Goal: Task Accomplishment & Management: Use online tool/utility

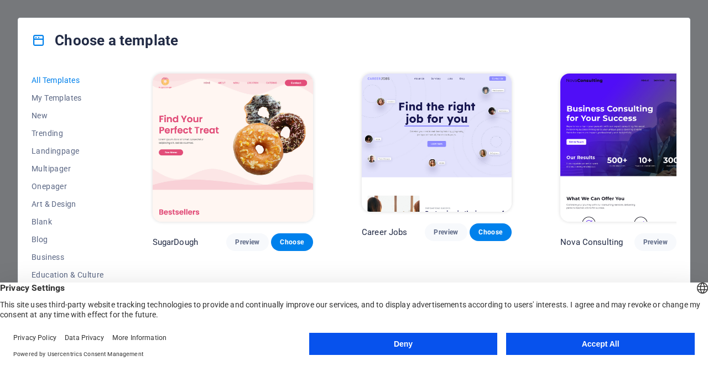
click at [604, 346] on button "Accept All" at bounding box center [600, 344] width 189 height 22
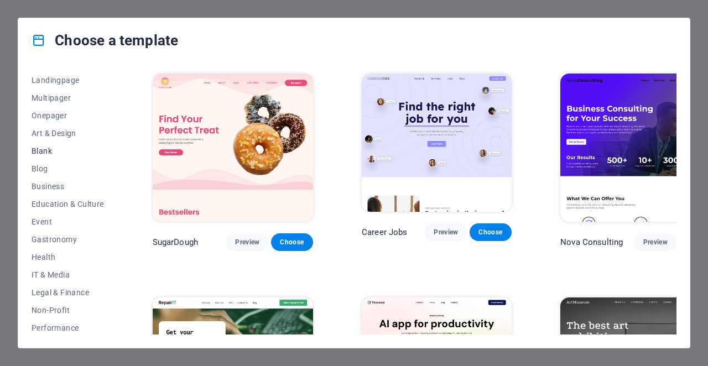
scroll to position [179, 0]
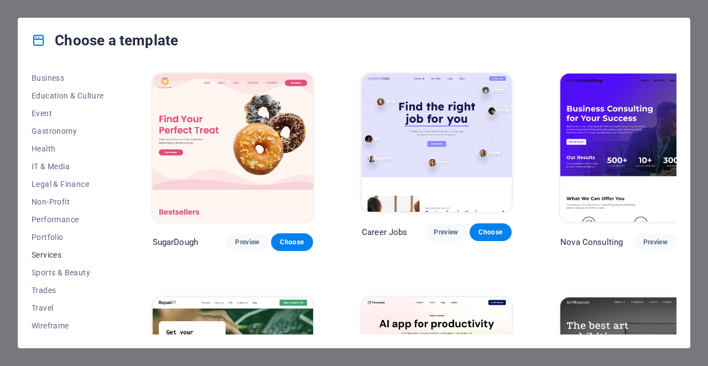
click at [44, 251] on span "Services" at bounding box center [68, 254] width 72 height 9
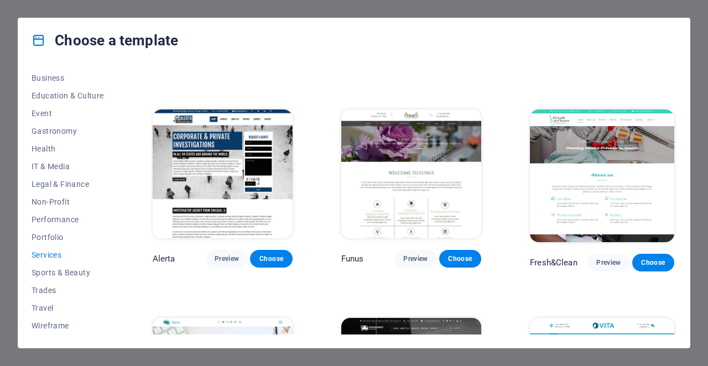
scroll to position [1019, 0]
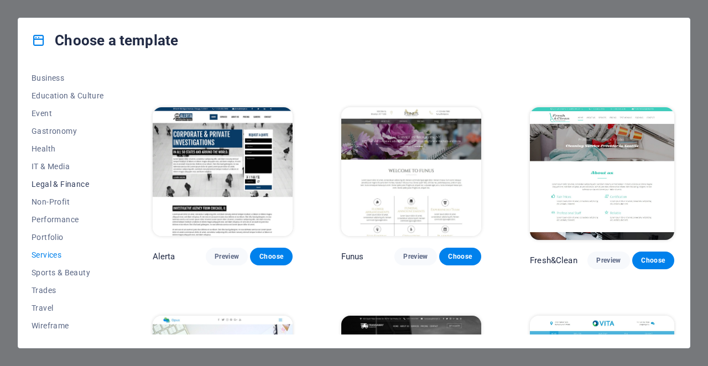
click at [72, 189] on span "Legal & Finance" at bounding box center [68, 184] width 72 height 9
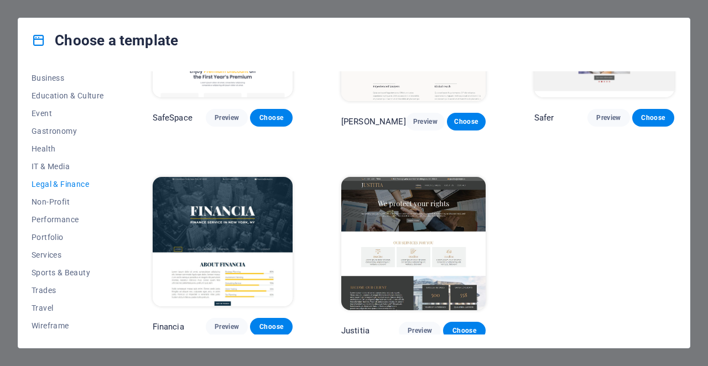
scroll to position [0, 0]
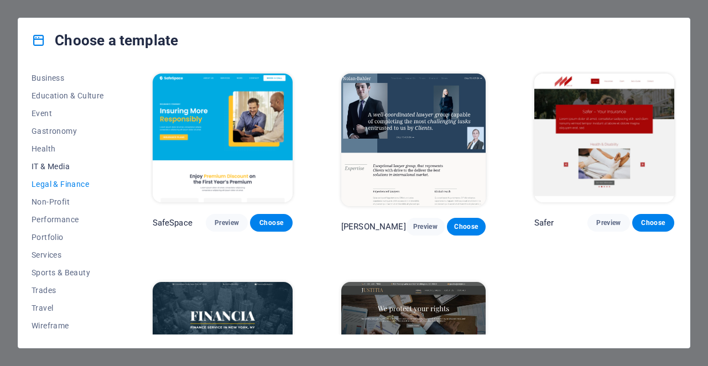
click at [54, 170] on span "IT & Media" at bounding box center [68, 166] width 72 height 9
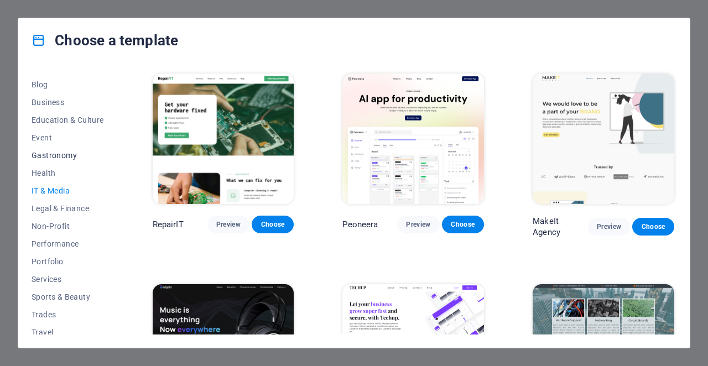
scroll to position [153, 0]
click at [55, 106] on span "Business" at bounding box center [68, 104] width 72 height 9
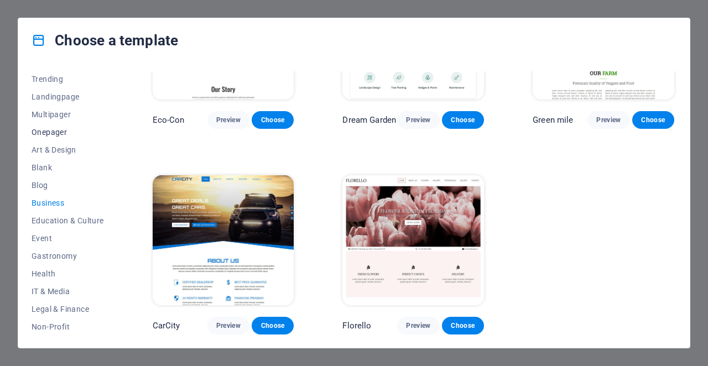
scroll to position [43, 0]
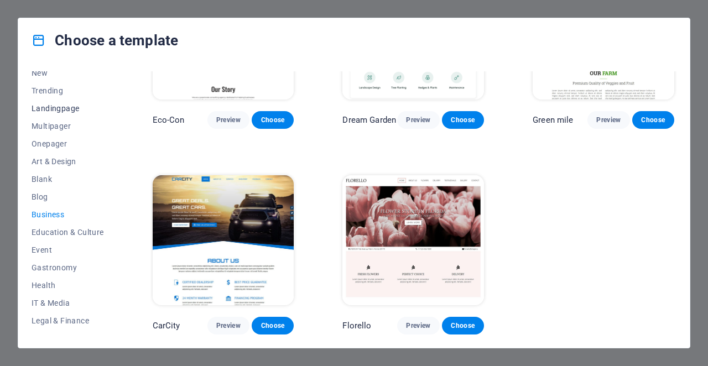
click at [51, 114] on button "Landingpage" at bounding box center [68, 109] width 72 height 18
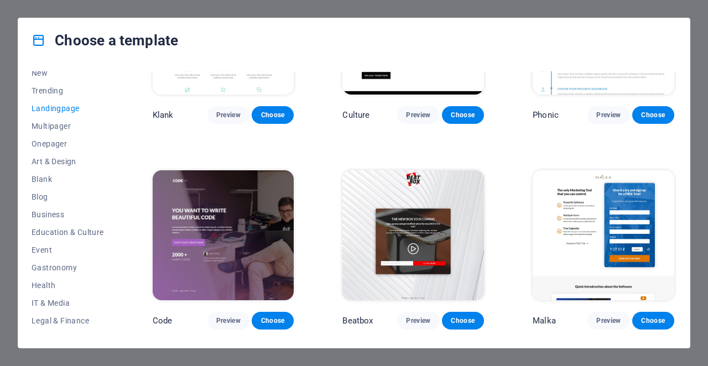
scroll to position [0, 0]
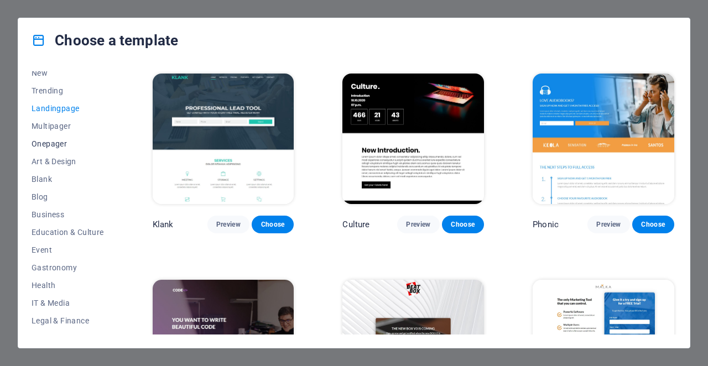
click at [61, 138] on button "Onepager" at bounding box center [68, 144] width 72 height 18
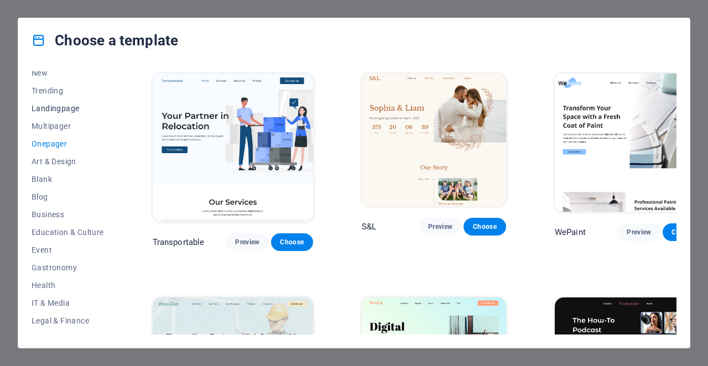
click at [46, 100] on button "Landingpage" at bounding box center [68, 109] width 72 height 18
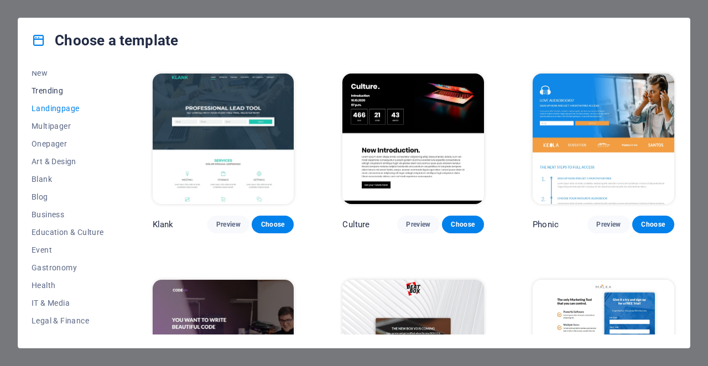
click at [46, 97] on button "Trending" at bounding box center [68, 91] width 72 height 18
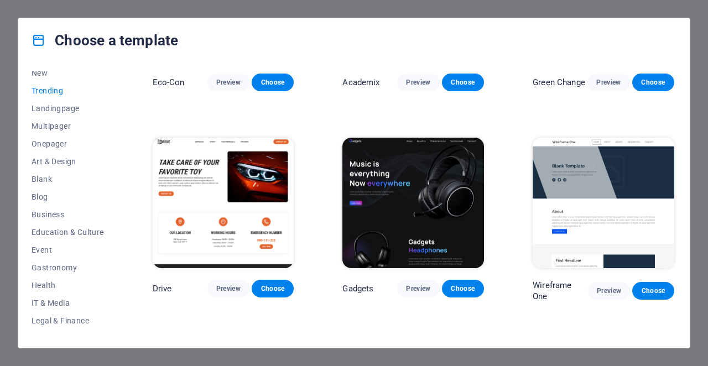
scroll to position [565, 0]
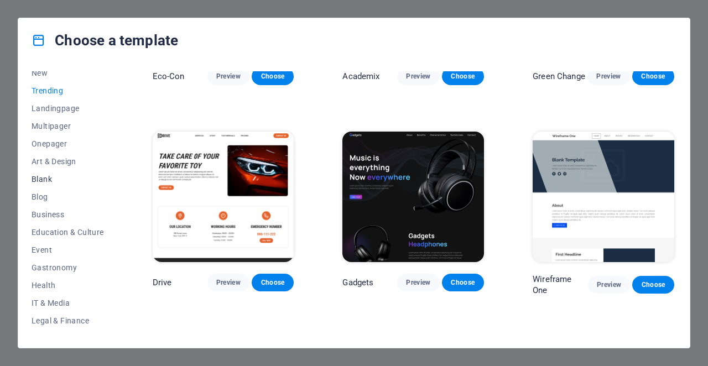
click at [51, 179] on span "Blank" at bounding box center [68, 179] width 72 height 9
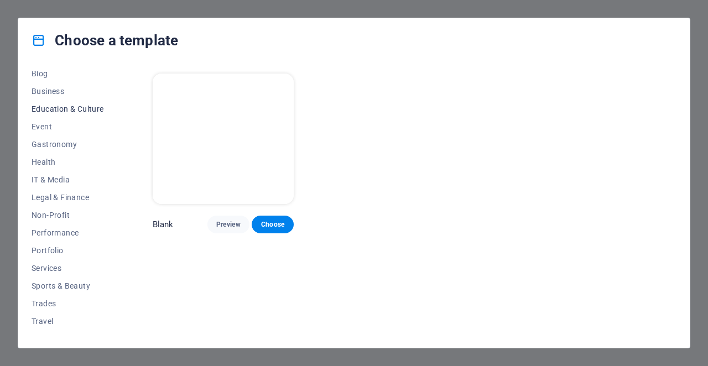
scroll to position [168, 0]
click at [75, 109] on span "Education & Culture" at bounding box center [68, 107] width 72 height 9
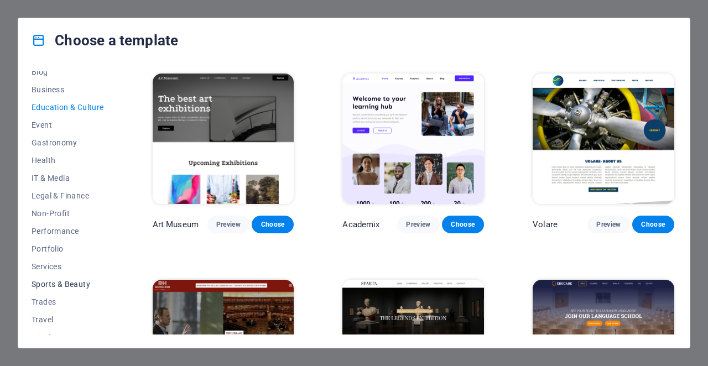
scroll to position [179, 0]
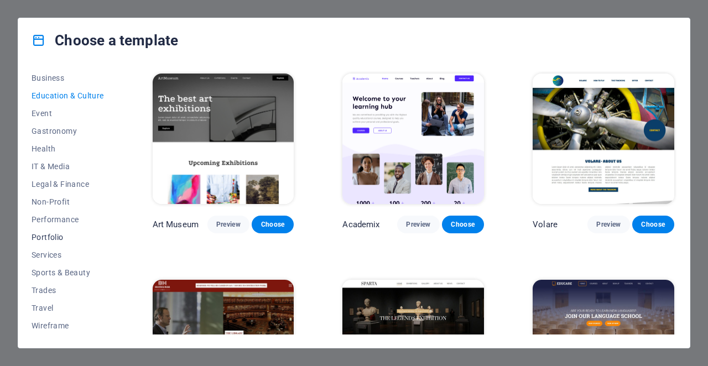
click at [51, 238] on span "Portfolio" at bounding box center [68, 237] width 72 height 9
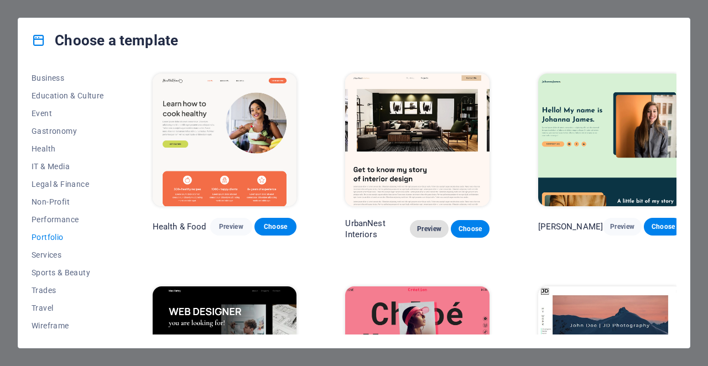
click at [430, 228] on span "Preview" at bounding box center [429, 228] width 21 height 9
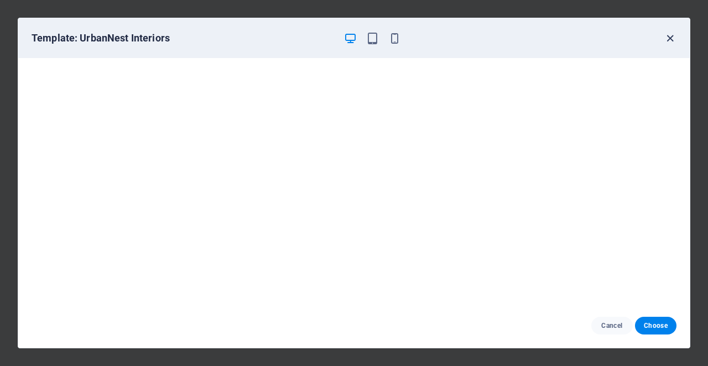
click at [666, 33] on icon "button" at bounding box center [670, 38] width 13 height 13
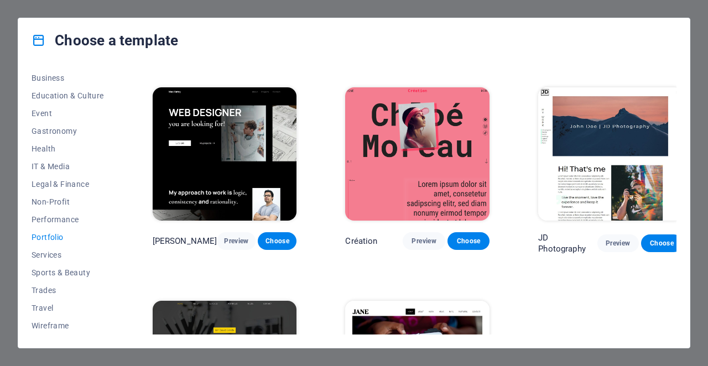
scroll to position [200, 0]
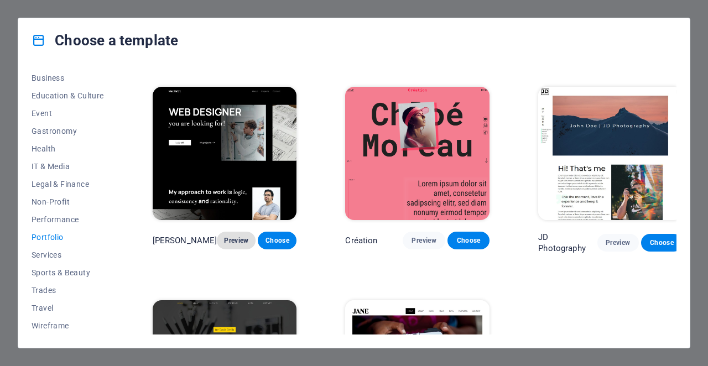
click at [232, 238] on span "Preview" at bounding box center [236, 240] width 21 height 9
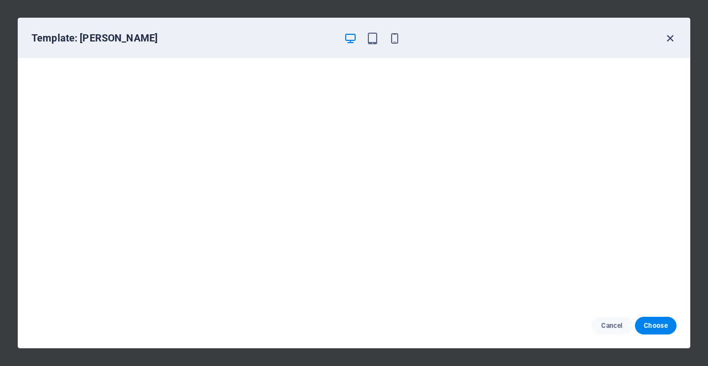
click at [666, 42] on icon "button" at bounding box center [670, 38] width 13 height 13
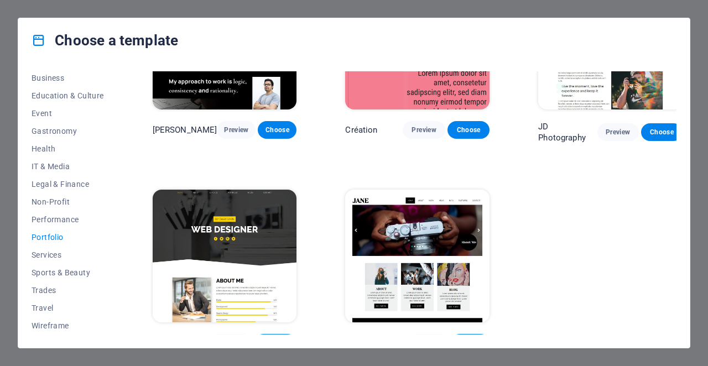
scroll to position [320, 0]
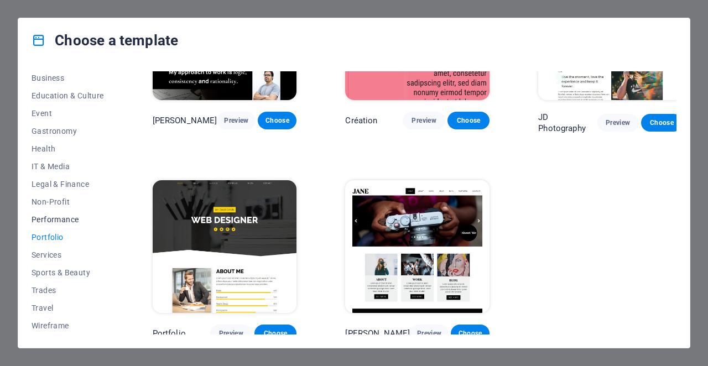
click at [58, 220] on span "Performance" at bounding box center [68, 219] width 72 height 9
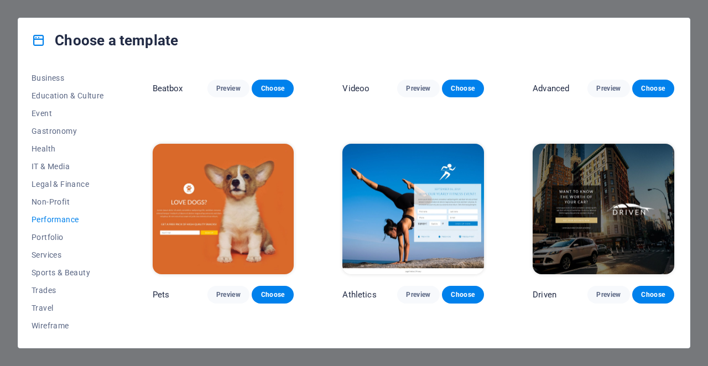
scroll to position [377, 0]
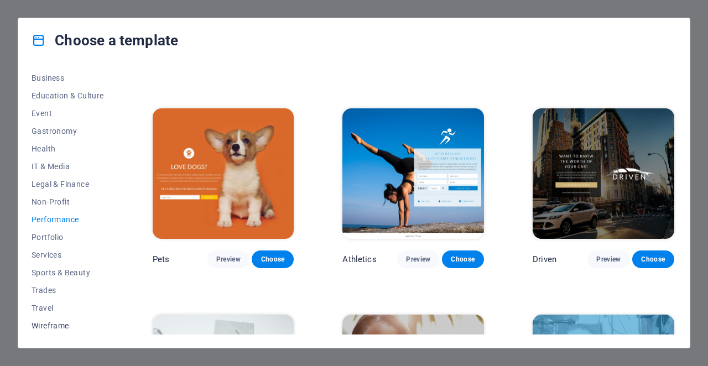
click at [53, 321] on button "Wireframe" at bounding box center [68, 326] width 72 height 18
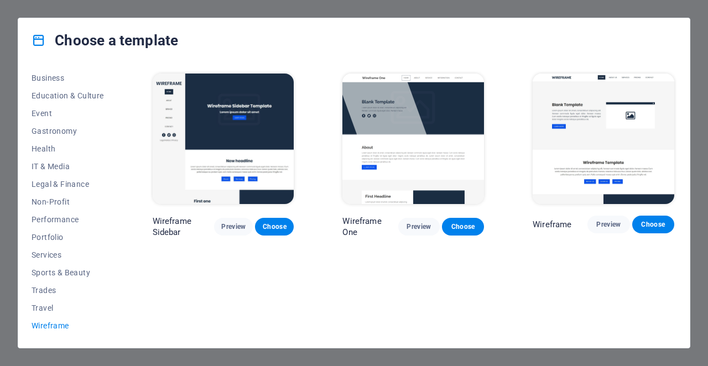
scroll to position [0, 0]
click at [45, 312] on span "Travel" at bounding box center [68, 308] width 72 height 9
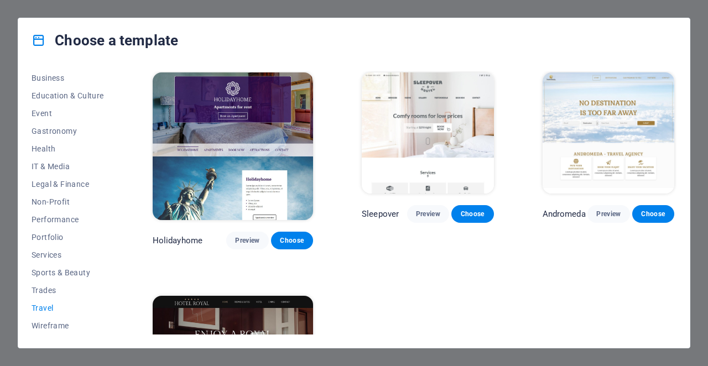
scroll to position [226, 0]
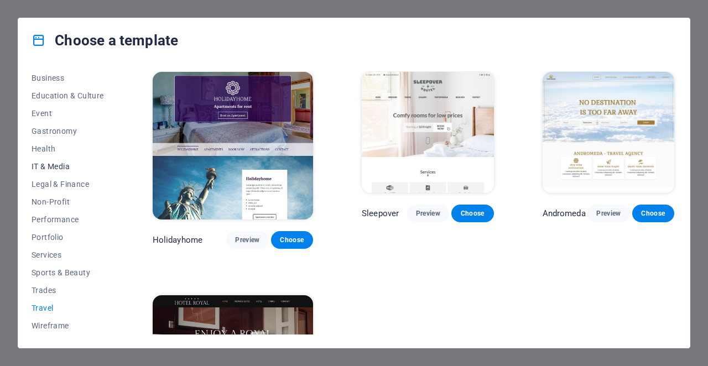
click at [62, 162] on span "IT & Media" at bounding box center [68, 166] width 72 height 9
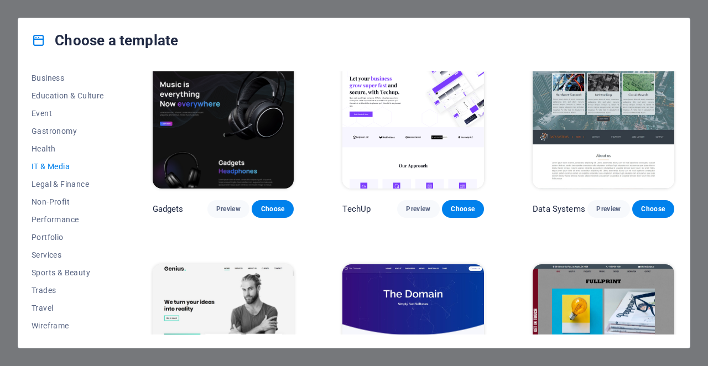
scroll to position [0, 0]
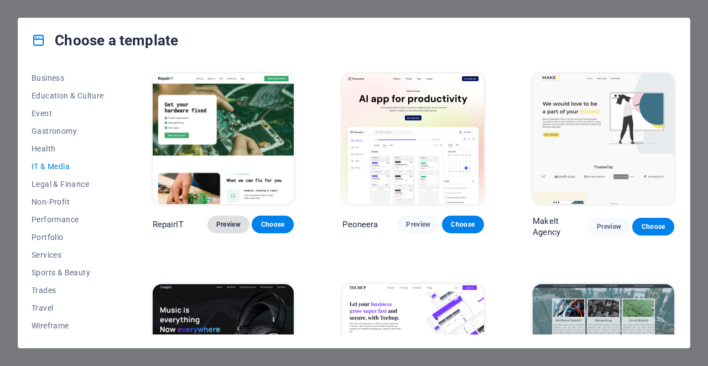
click at [228, 227] on span "Preview" at bounding box center [228, 224] width 24 height 9
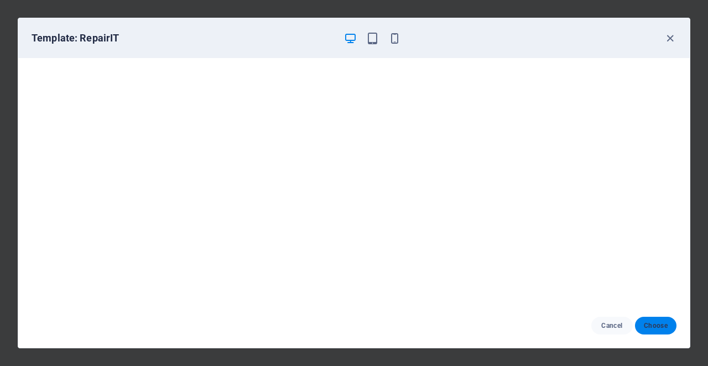
click at [657, 325] on span "Choose" at bounding box center [656, 325] width 24 height 9
